Goal: Navigation & Orientation: Find specific page/section

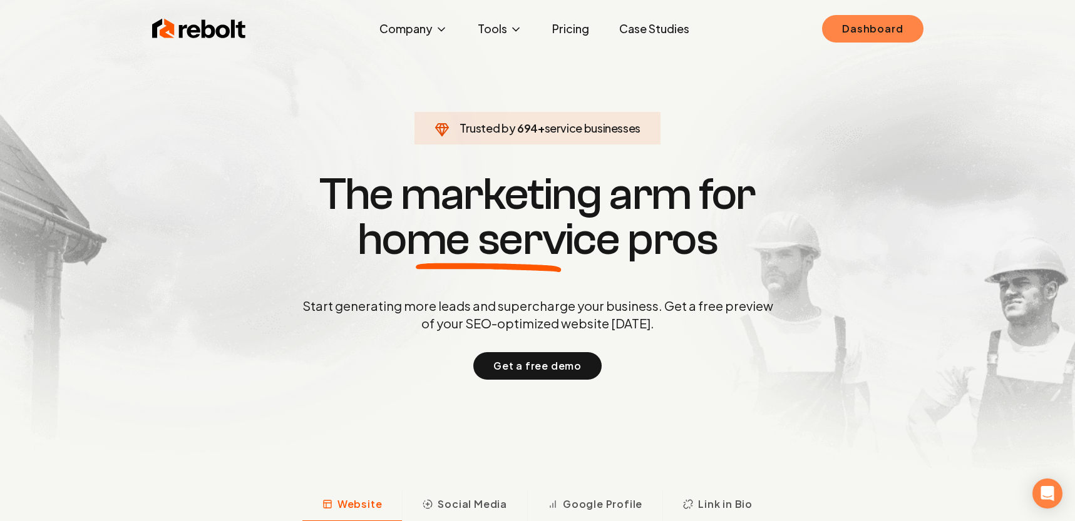
click at [849, 25] on link "Dashboard" at bounding box center [872, 29] width 101 height 28
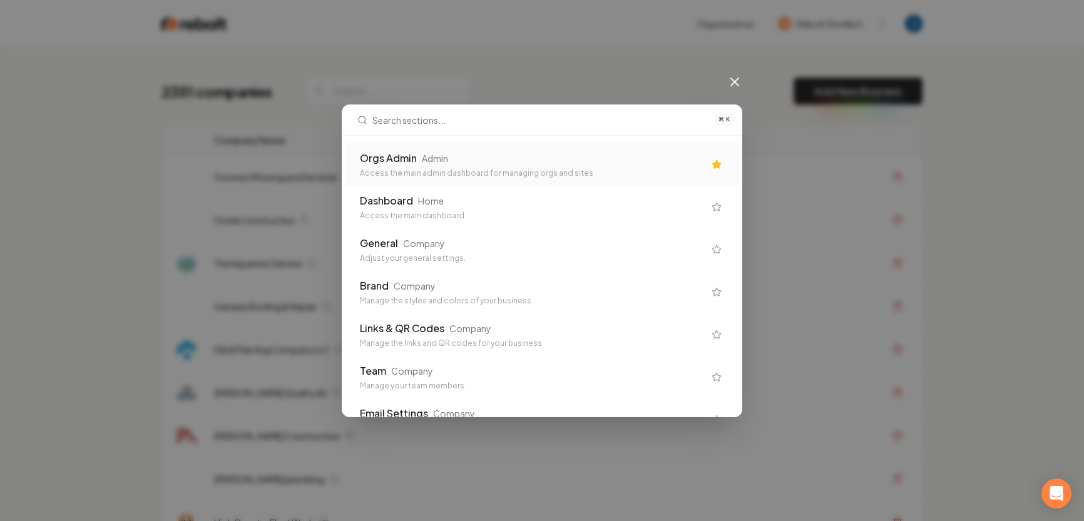
click at [427, 168] on div "Access the main admin dashboard for managing orgs and sites" at bounding box center [532, 173] width 344 height 10
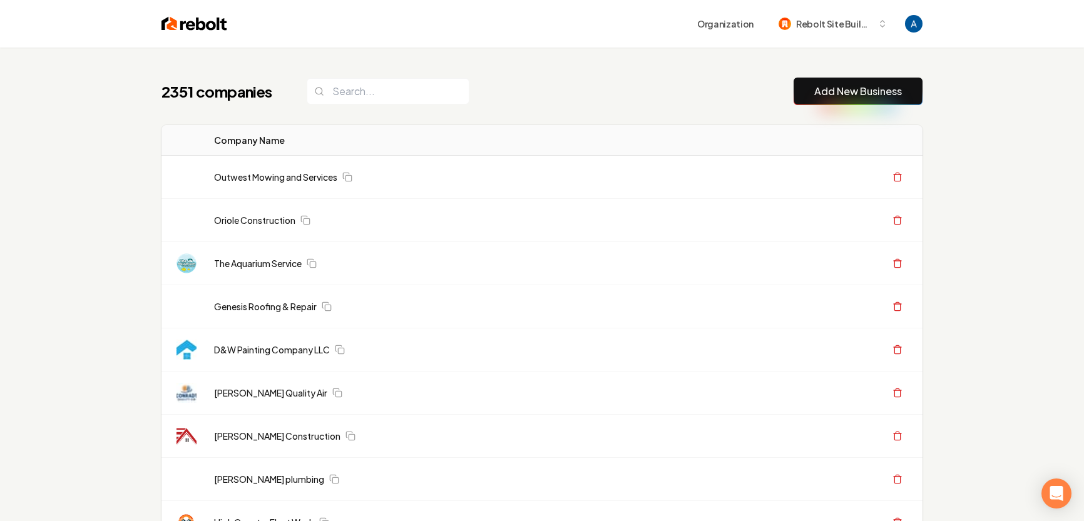
click at [427, 168] on td "Outwest Mowing and Services" at bounding box center [467, 177] width 526 height 43
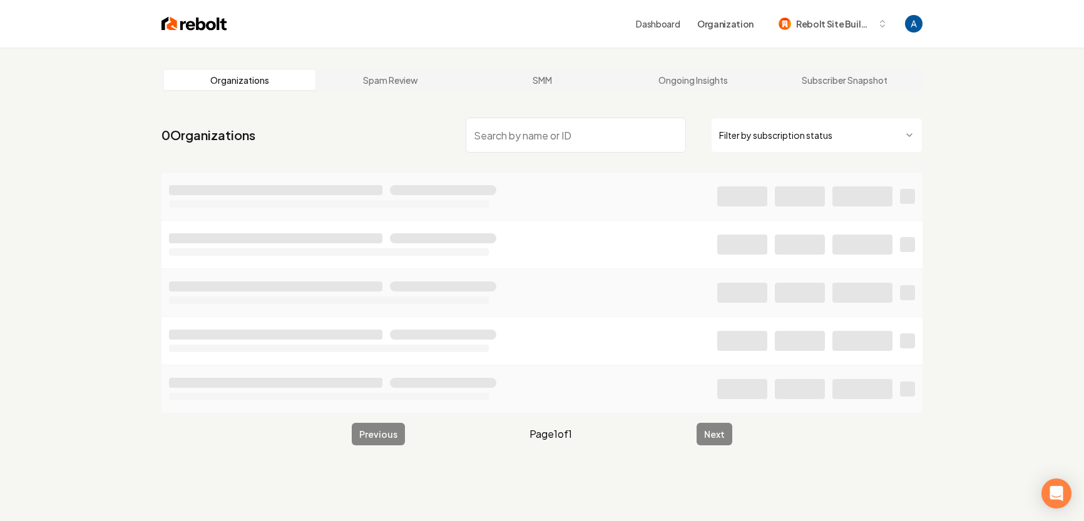
click at [782, 125] on html "Dashboard Organization Rebolt Site Builder Organizations Spam Review SMM Ongoin…" at bounding box center [542, 260] width 1084 height 521
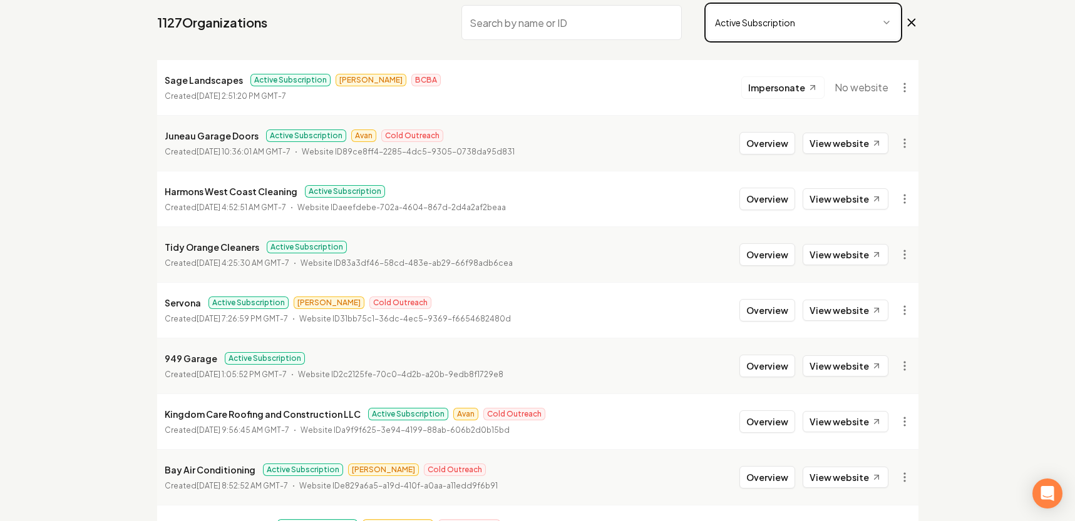
scroll to position [118, 0]
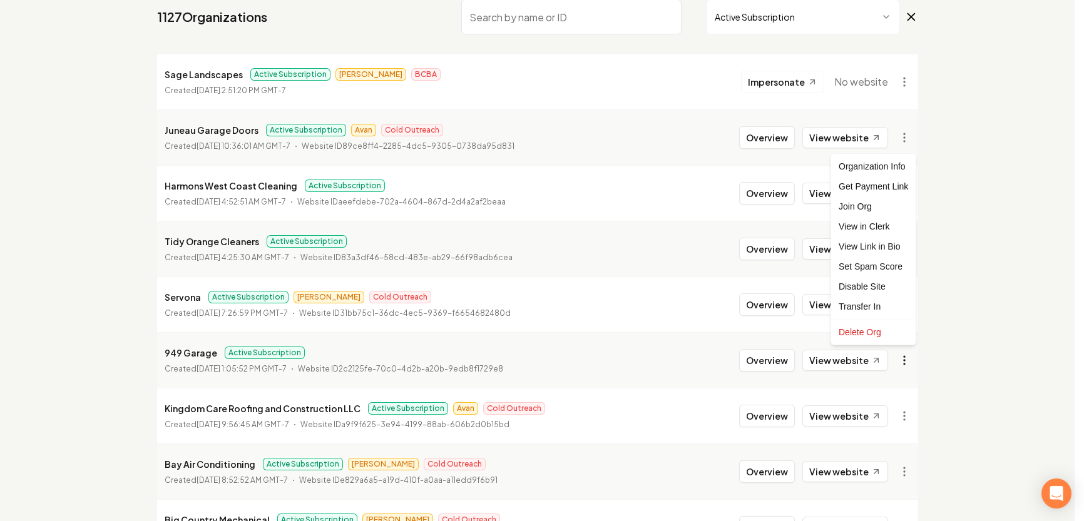
click at [896, 364] on html "Dashboard Organization Rebolt Site Builder Organizations Spam Review SMM Ongoin…" at bounding box center [542, 142] width 1084 height 521
click at [862, 360] on html "Dashboard Organization Rebolt Site Builder Organizations Spam Review SMM Ongoin…" at bounding box center [542, 142] width 1084 height 521
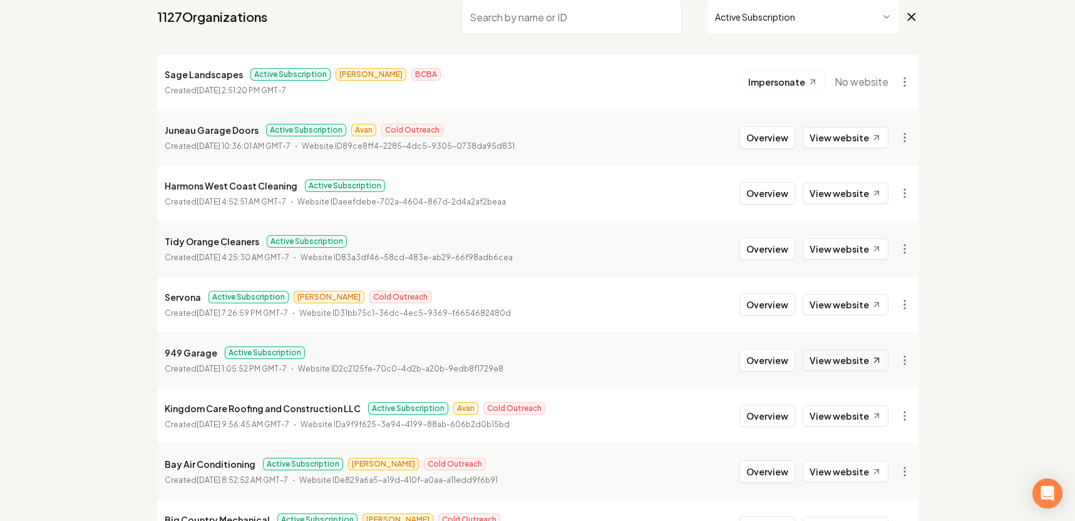
click at [860, 360] on link "View website" at bounding box center [845, 360] width 86 height 21
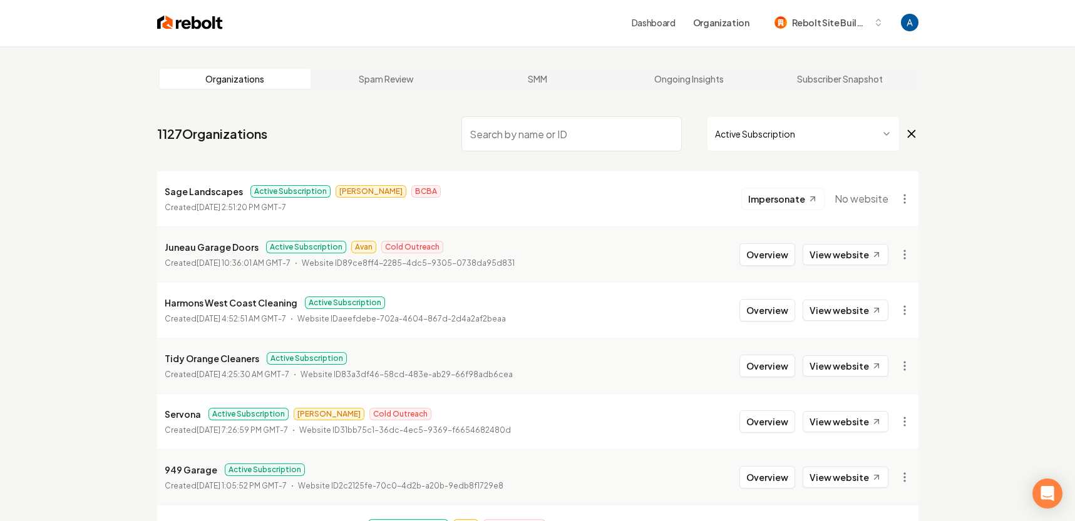
scroll to position [0, 0]
